Goal: Register for event/course

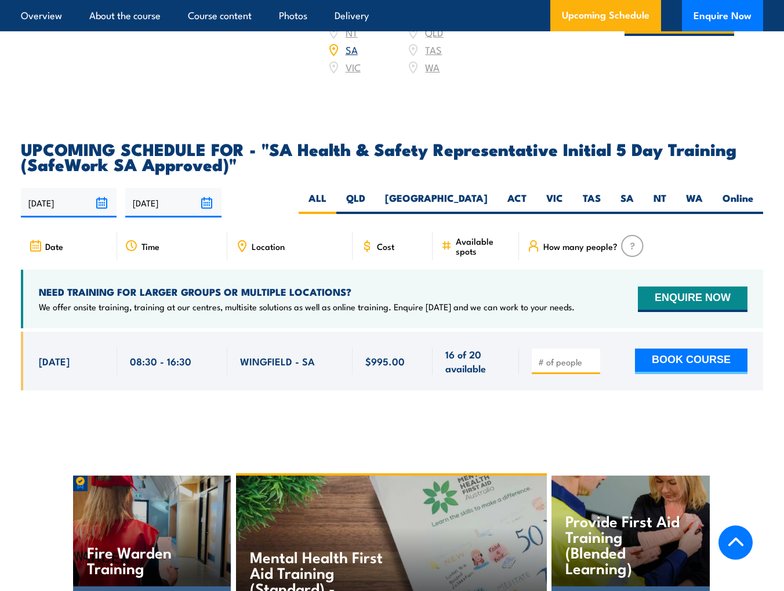
scroll to position [1797, 0]
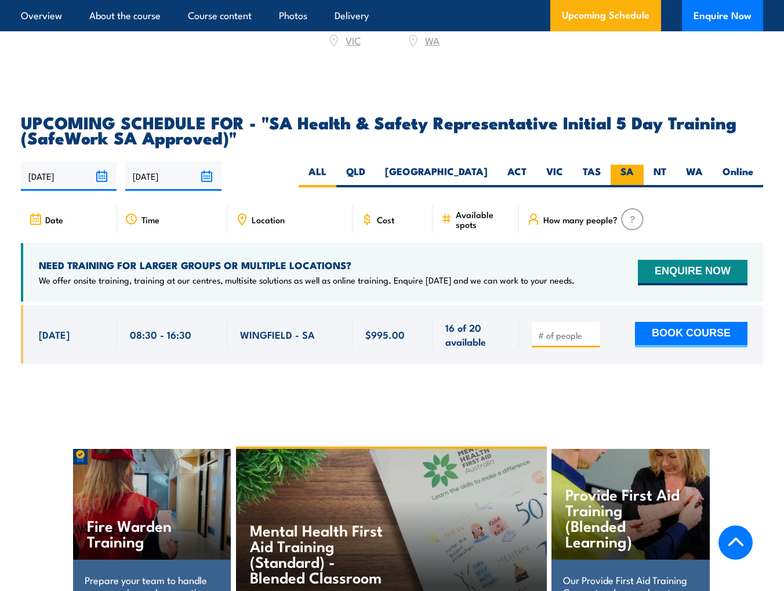
click at [629, 175] on label "SA" at bounding box center [626, 176] width 33 height 23
click at [634, 172] on input "SA" at bounding box center [638, 169] width 8 height 8
radio input "true"
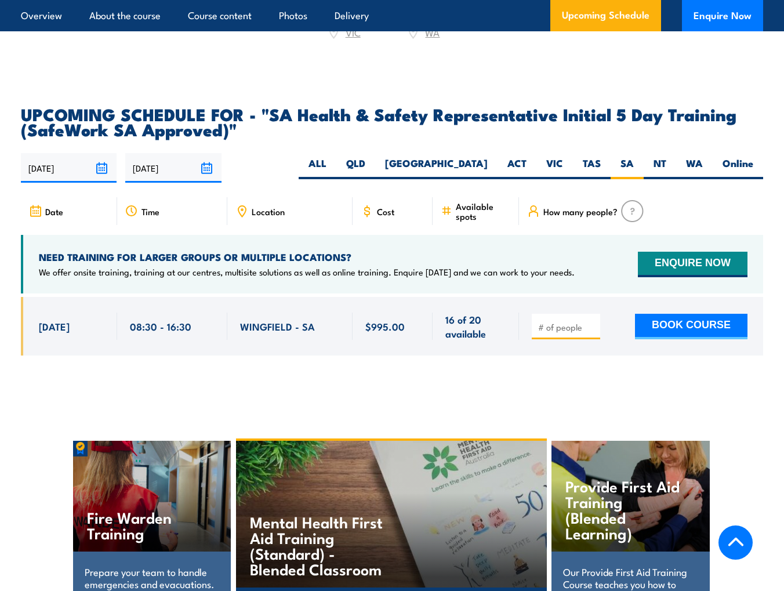
scroll to position [1801, 0]
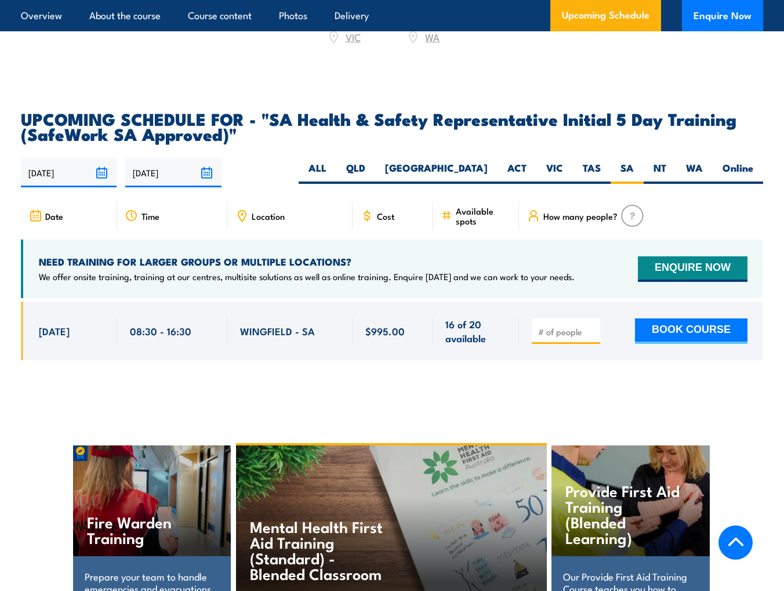
click at [558, 333] on input "number" at bounding box center [567, 332] width 58 height 12
type input "1"
click at [590, 332] on input "1" at bounding box center [567, 332] width 58 height 12
click at [566, 377] on div "1" at bounding box center [392, 339] width 742 height 76
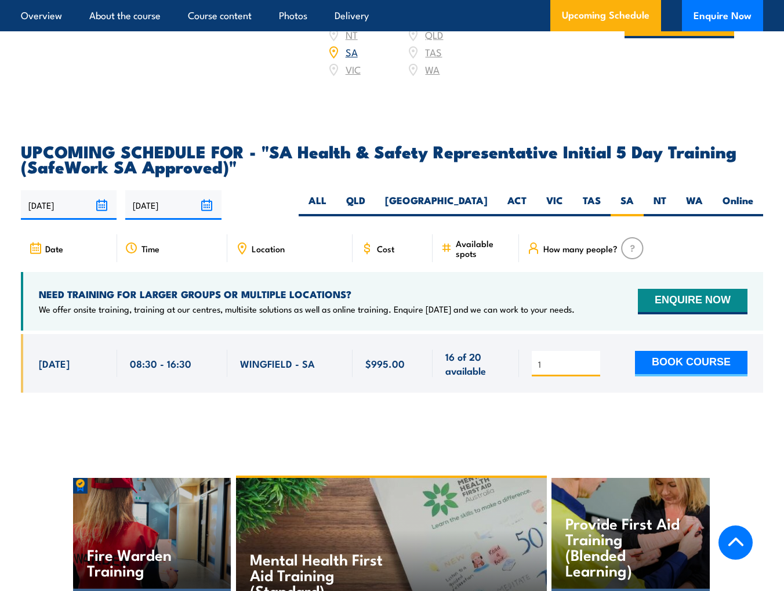
scroll to position [1743, 0]
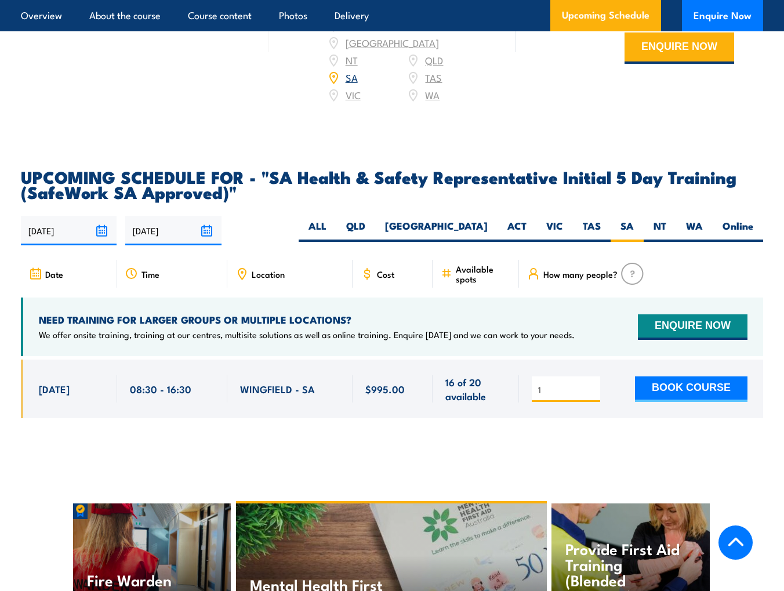
click at [99, 236] on input "[DATE]" at bounding box center [69, 231] width 96 height 30
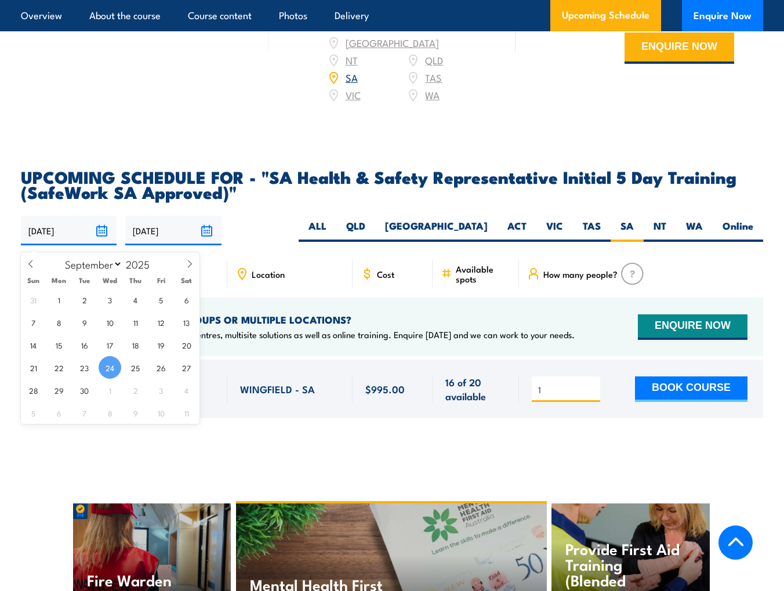
click at [99, 236] on input "[DATE]" at bounding box center [69, 231] width 96 height 30
click at [263, 236] on div "24/09/2025 23/03/2026" at bounding box center [392, 231] width 742 height 30
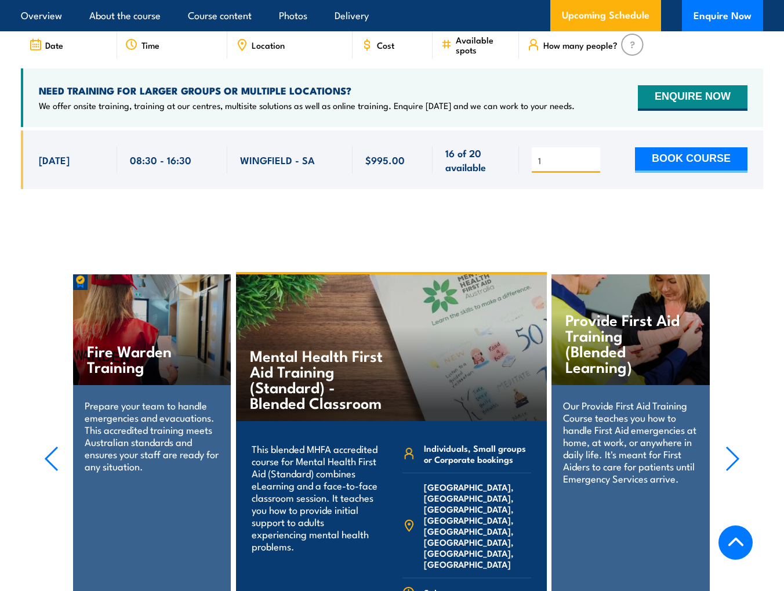
scroll to position [1974, 0]
